Goal: Transaction & Acquisition: Purchase product/service

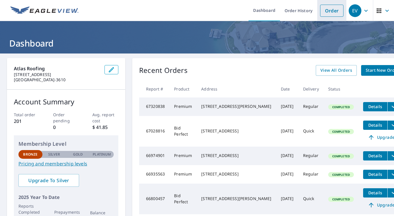
click at [326, 12] on link "Order" at bounding box center [331, 11] width 23 height 12
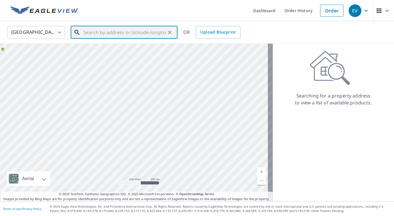
drag, startPoint x: 90, startPoint y: 34, endPoint x: 121, endPoint y: 44, distance: 33.0
click at [90, 33] on input "text" at bounding box center [124, 32] width 82 height 16
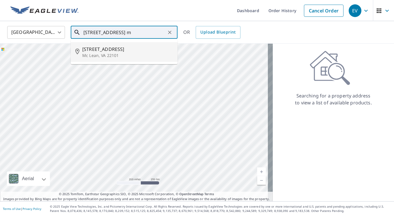
click at [101, 55] on p "Mc Lean, VA 22101" at bounding box center [127, 56] width 91 height 6
type input "[STREET_ADDRESS][PERSON_NAME]"
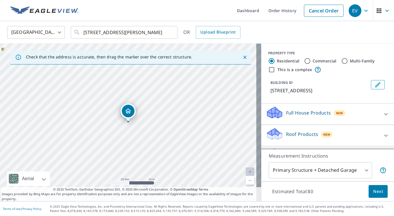
drag, startPoint x: 134, startPoint y: 111, endPoint x: 172, endPoint y: 121, distance: 39.9
click at [172, 121] on div "[STREET_ADDRESS][PERSON_NAME]" at bounding box center [130, 122] width 261 height 157
click at [295, 133] on p "Roof Products" at bounding box center [302, 134] width 32 height 7
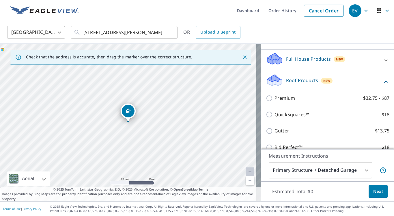
scroll to position [76, 0]
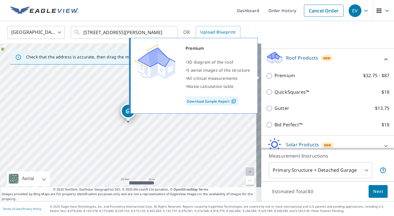
click at [266, 73] on input "Premium $32.75 - $87" at bounding box center [270, 75] width 9 height 7
checkbox input "true"
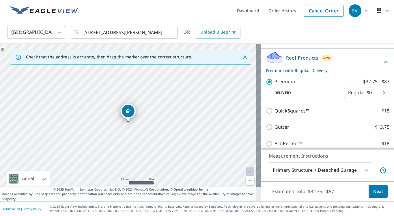
click at [373, 189] on span "Next" at bounding box center [378, 191] width 10 height 7
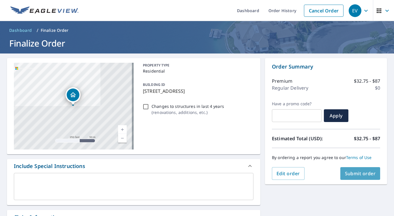
click at [351, 170] on span "Submit order" at bounding box center [360, 173] width 31 height 6
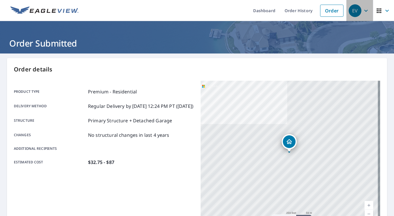
click at [351, 9] on div "EV" at bounding box center [355, 10] width 13 height 13
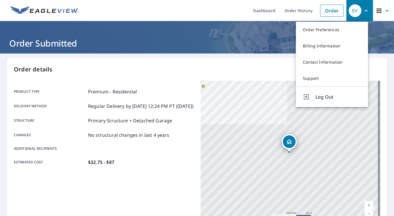
click at [318, 95] on span "Log Out" at bounding box center [339, 96] width 46 height 7
